Goal: Information Seeking & Learning: Check status

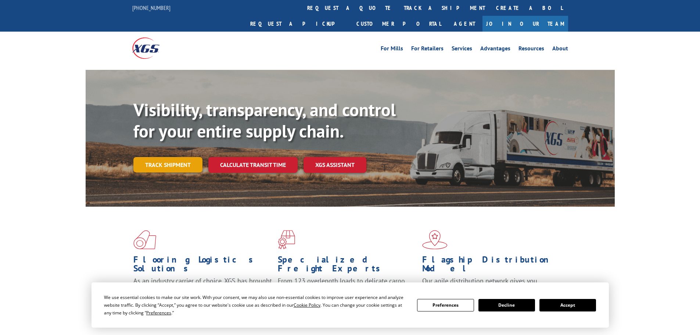
click at [172, 157] on link "Track shipment" at bounding box center [167, 164] width 69 height 15
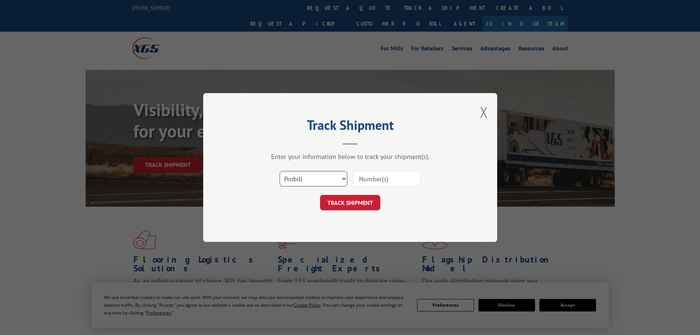
drag, startPoint x: 325, startPoint y: 178, endPoint x: 321, endPoint y: 180, distance: 3.8
click at [325, 178] on select "Select category... Probill BOL PO" at bounding box center [314, 178] width 68 height 15
click at [280, 171] on select "Select category... Probill BOL PO" at bounding box center [314, 178] width 68 height 15
paste input "16999098"
type input "16999098"
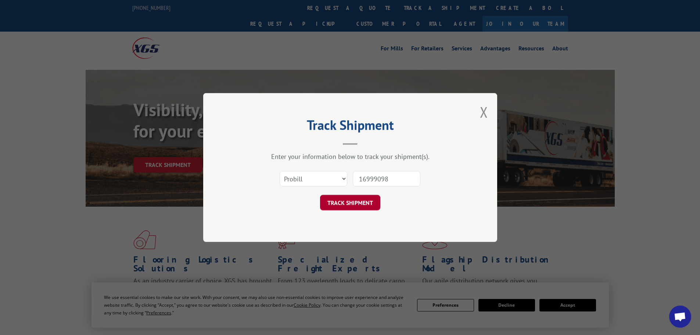
click at [349, 200] on button "TRACK SHIPMENT" at bounding box center [350, 202] width 60 height 15
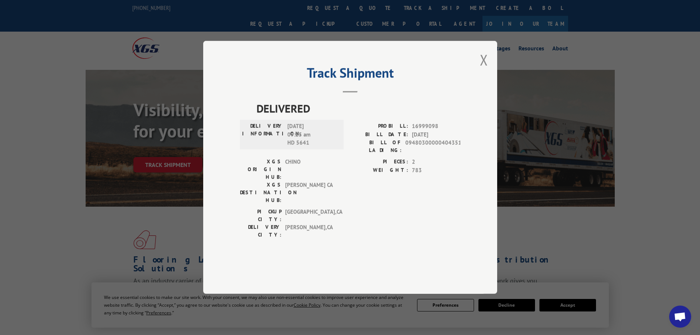
click at [484, 69] on button "Close modal" at bounding box center [484, 59] width 8 height 19
